Goal: Transaction & Acquisition: Purchase product/service

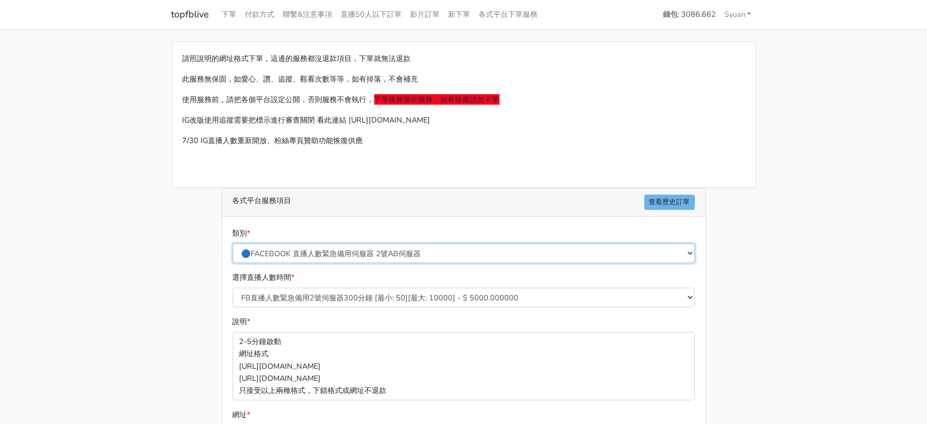
click at [410, 263] on select "🔵FACEBOOK 直播人數緊急備用伺服器 2號AB伺服器 🔵FACEBOOK 網軍專用貼文留言 安全保密 🔵9/30 FACEBOOK 直播人數緩慢進場緩慢…" at bounding box center [464, 253] width 462 height 19
select select "🔵2/12新增FACEBOOK 直播人數緊急備用伺服器 SC伺服器"
click at [233, 263] on select "🔵FACEBOOK 直播人數緊急備用伺服器 2號AB伺服器 🔵FACEBOOK 網軍專用貼文留言 安全保密 🔵9/30 FACEBOOK 直播人數緩慢進場緩慢…" at bounding box center [464, 253] width 462 height 19
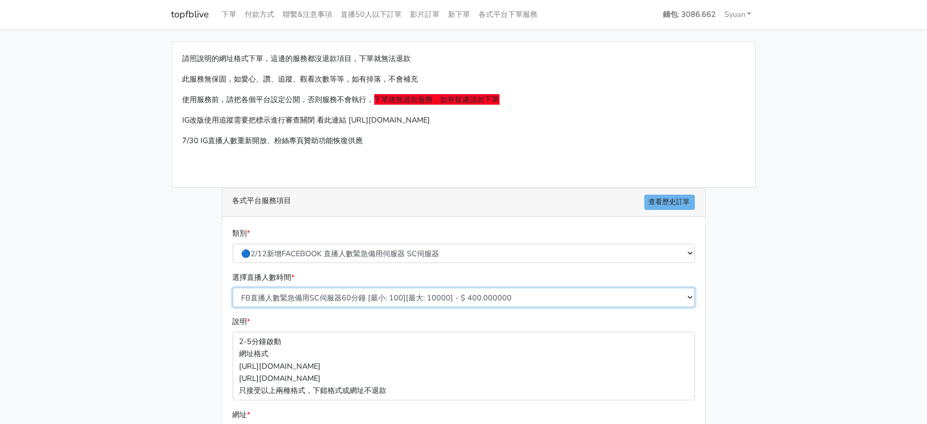
drag, startPoint x: 347, startPoint y: 332, endPoint x: 347, endPoint y: 324, distance: 7.4
click at [347, 307] on select "FB直播人數緊急備用SC伺服器60分鐘 [最小: 100][最大: 10000] - $ 400.000000 FB直播人數緊急備用SC伺服器120分鐘 [最…" at bounding box center [464, 297] width 462 height 19
select select "636"
click at [233, 307] on select "FB直播人數緊急備用SC伺服器60分鐘 [最小: 100][最大: 10000] - $ 400.000000 FB直播人數緊急備用SC伺服器120分鐘 [最…" at bounding box center [464, 297] width 462 height 19
click at [140, 308] on main "請照說明的網址格式下單，這邊的服務都沒退款項目，下單就無法退款 此服務無保固，如愛心、讚、追蹤、觀看次數等等，如有掉落，不會補充 使用服務前，請把各個平台設定…" at bounding box center [463, 312] width 927 height 567
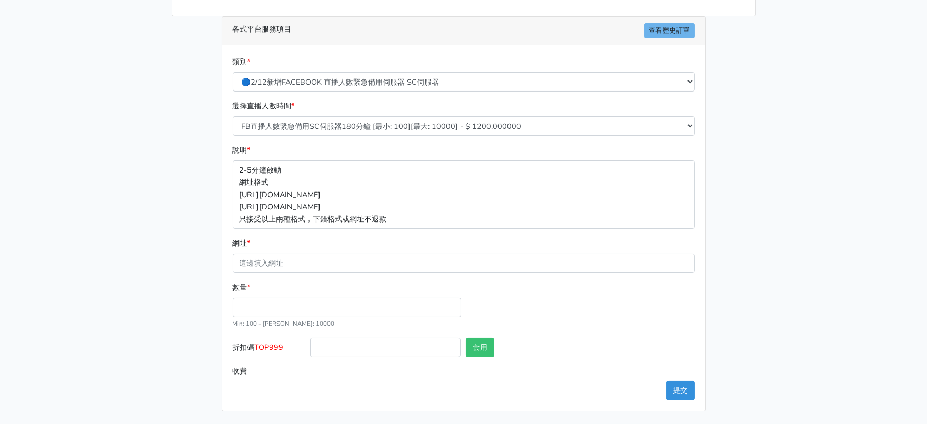
scroll to position [244, 0]
click at [303, 299] on input "數量 *" at bounding box center [347, 307] width 228 height 19
type input "300"
type input "360.000"
click at [269, 342] on span "TOP999" at bounding box center [269, 347] width 29 height 11
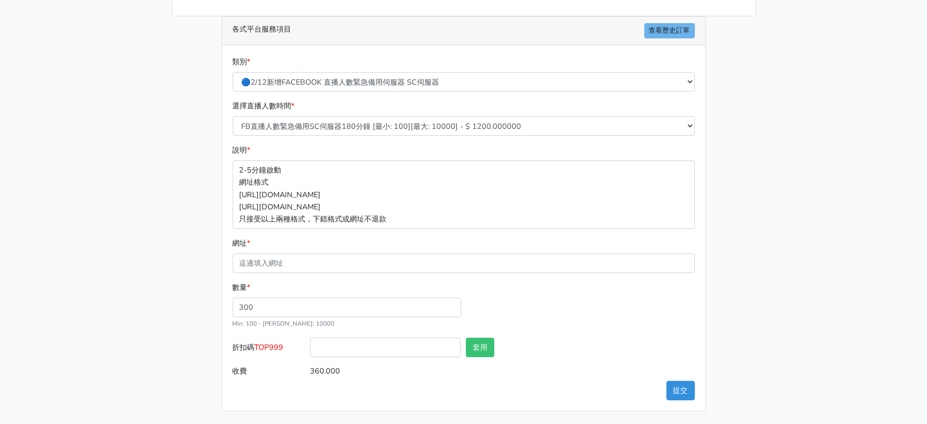
click at [310, 338] on input "折扣碼 TOP999" at bounding box center [385, 347] width 151 height 19
click at [269, 342] on span "TOP999" at bounding box center [269, 347] width 29 height 11
click at [310, 338] on input "折扣碼 TOP999" at bounding box center [385, 347] width 151 height 19
copy span "TOP999"
click at [385, 339] on input "折扣碼 TOP999" at bounding box center [385, 347] width 151 height 19
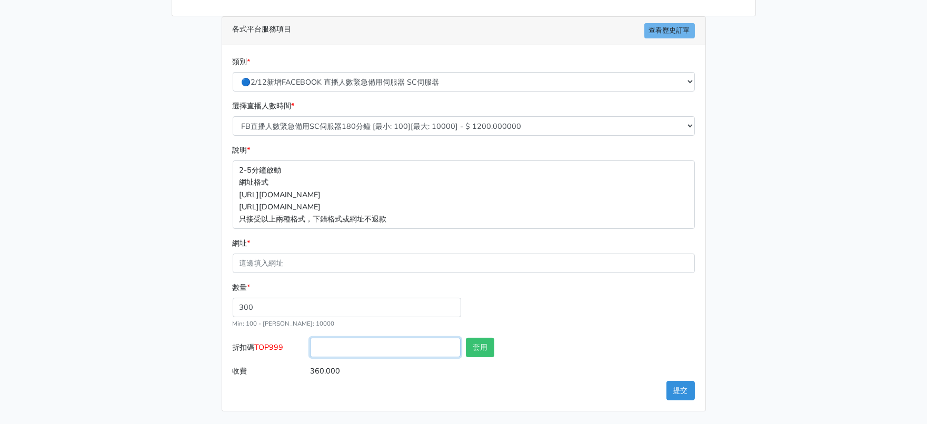
paste input "TOP999"
type input "TOP999"
click at [475, 353] on div "套用" at bounding box center [502, 350] width 78 height 24
click at [487, 338] on button "套用" at bounding box center [480, 347] width 28 height 19
type input "套用失敗"
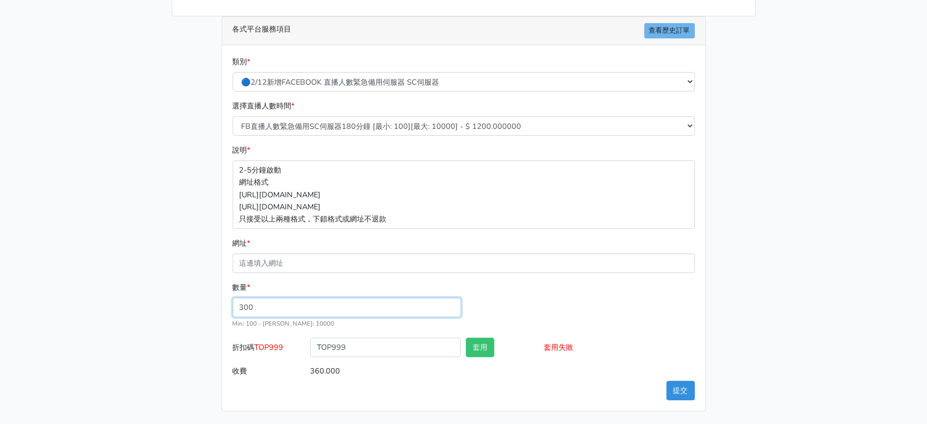
drag, startPoint x: 720, startPoint y: 299, endPoint x: 307, endPoint y: 37, distance: 489.2
click at [719, 299] on div "請照說明的網址格式下單，這邊的服務都沒退款項目，下單就無法退款 此服務無保固，如愛心、讚、追蹤、觀看次數等等，如有掉落，不會補充 使用服務前，請把各個平台設定…" at bounding box center [464, 141] width 600 height 542
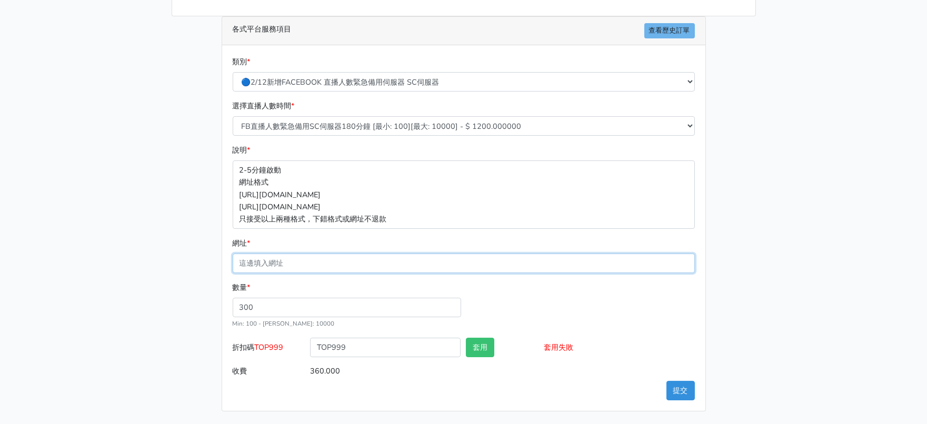
click at [327, 254] on input "網址 *" at bounding box center [464, 263] width 462 height 19
paste input "https://www.facebook.com/100063606982427/videos/1108691444263512"
type input "https://www.facebook.com/100063606982427/videos/1108691444263512"
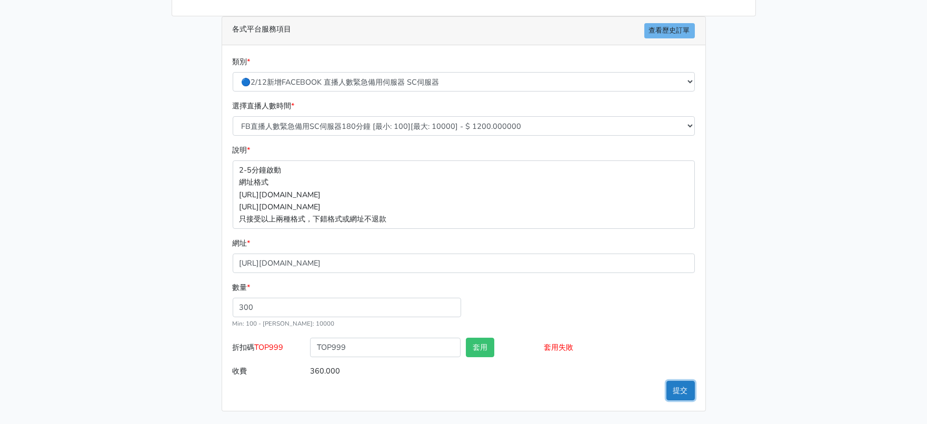
click at [679, 389] on button "提交" at bounding box center [680, 390] width 28 height 19
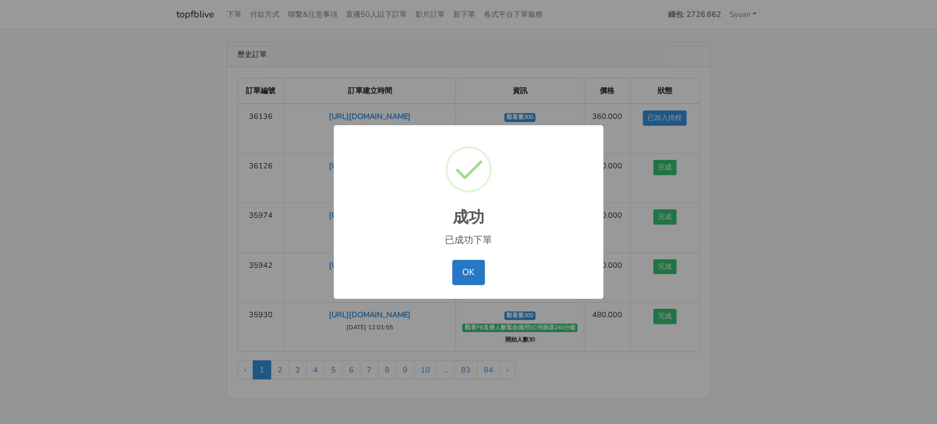
click at [444, 274] on div "OK No Cancel" at bounding box center [468, 272] width 248 height 31
click at [456, 274] on button "OK" at bounding box center [468, 272] width 32 height 25
